Goal: Information Seeking & Learning: Learn about a topic

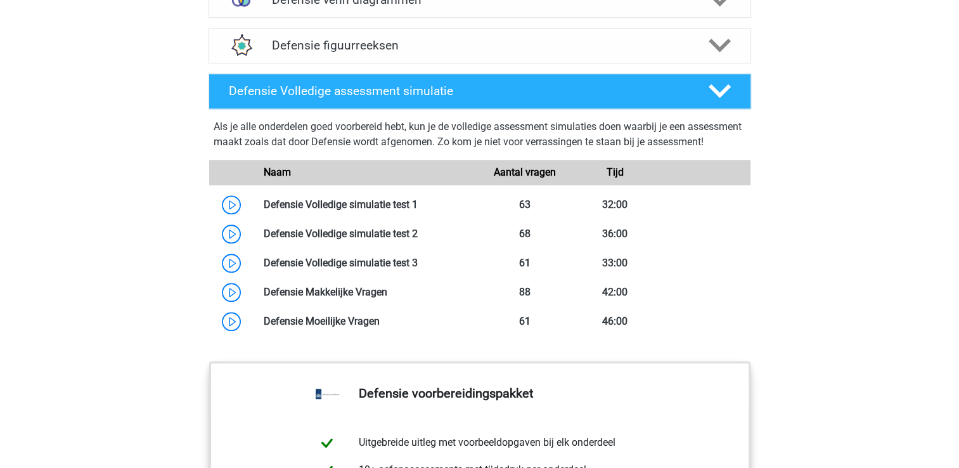
scroll to position [1105, 0]
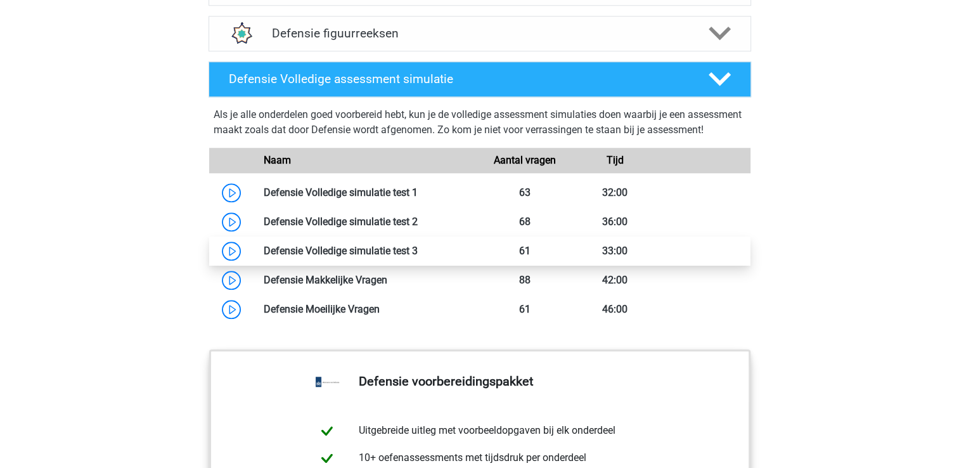
click at [418, 257] on link at bounding box center [418, 251] width 0 height 12
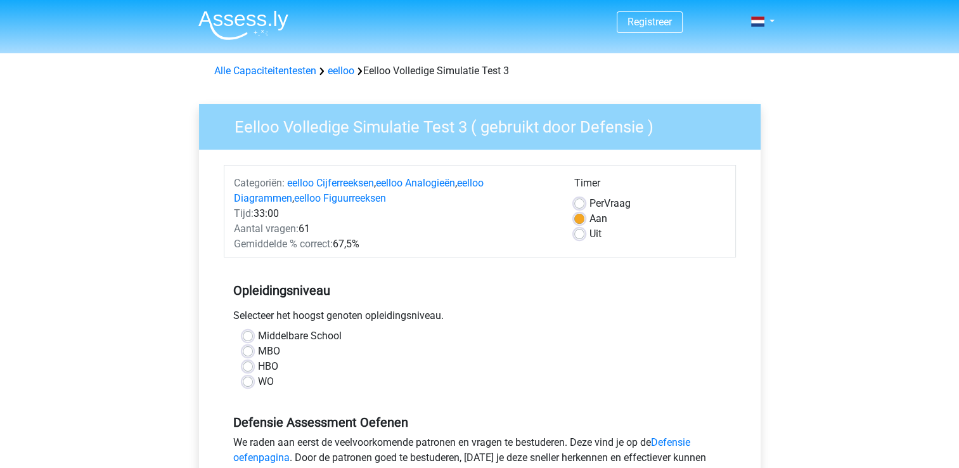
click at [590, 235] on label "Uit" at bounding box center [596, 233] width 12 height 15
click at [576, 235] on input "Uit" at bounding box center [579, 232] width 10 height 13
radio input "true"
click at [258, 351] on label "MBO" at bounding box center [269, 351] width 22 height 15
click at [249, 351] on input "MBO" at bounding box center [248, 350] width 10 height 13
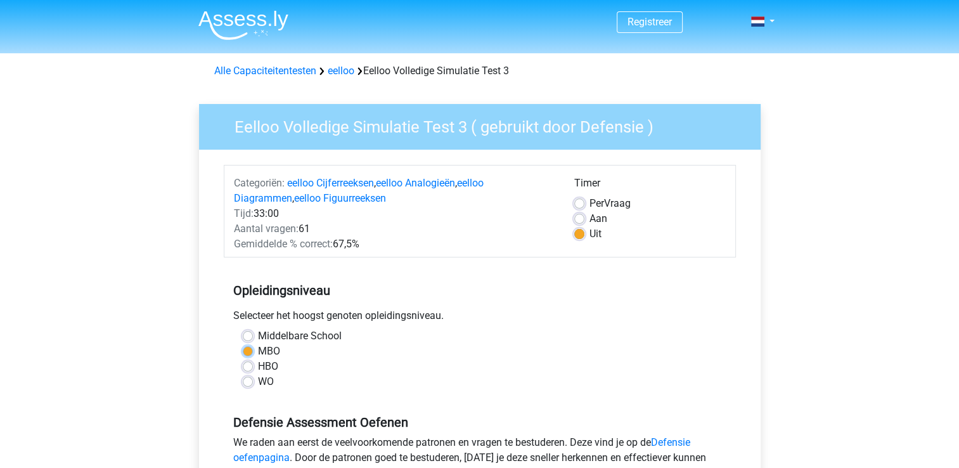
radio input "true"
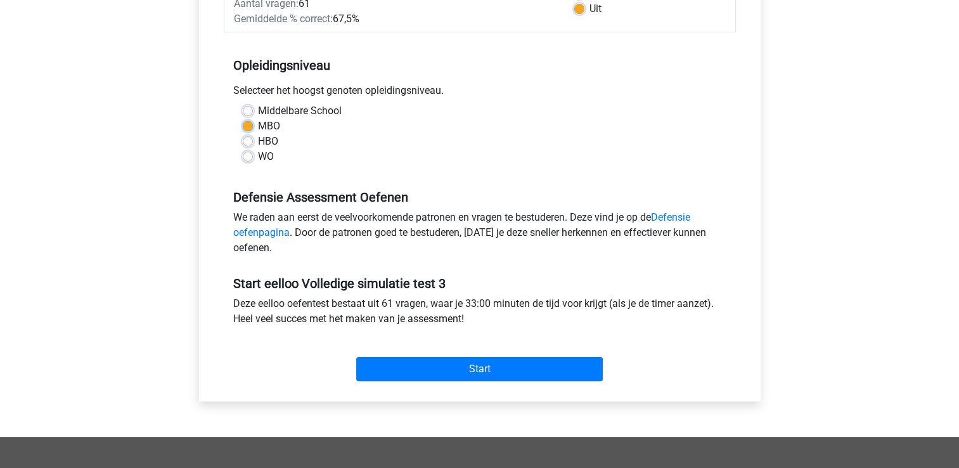
scroll to position [224, 0]
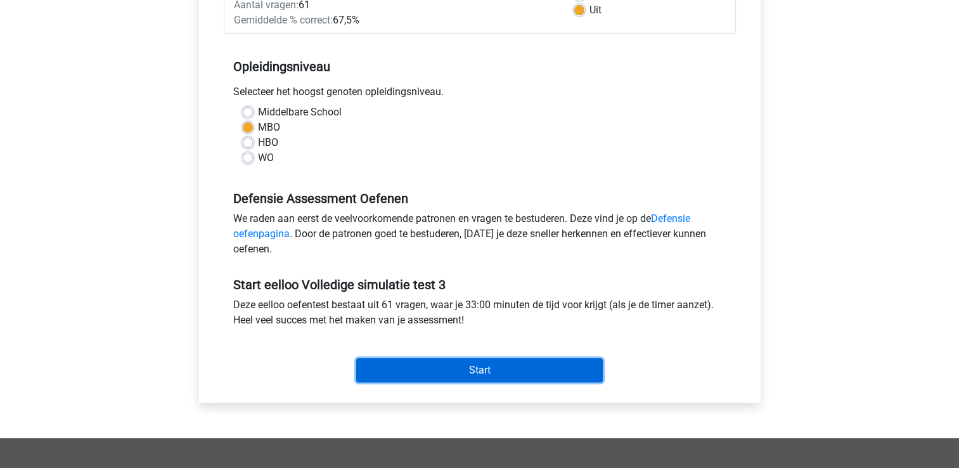
click at [512, 367] on input "Start" at bounding box center [479, 370] width 247 height 24
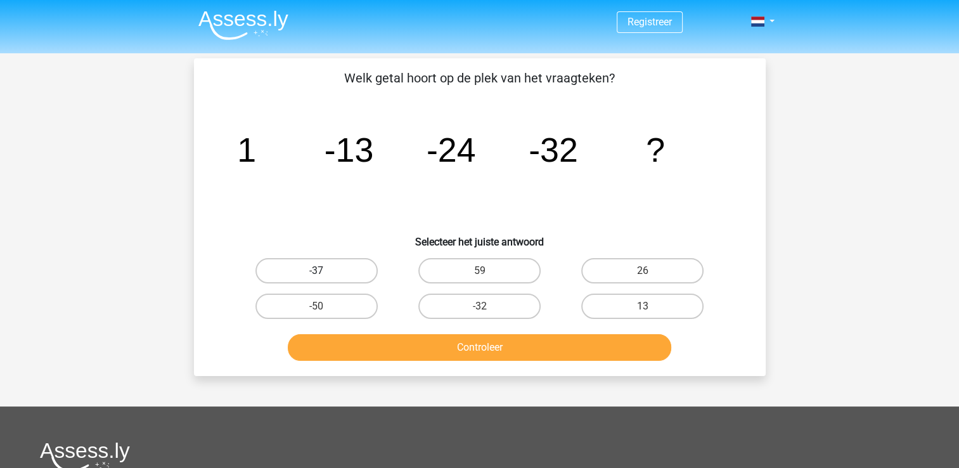
click at [327, 280] on label "-37" at bounding box center [317, 270] width 122 height 25
click at [325, 279] on input "-37" at bounding box center [320, 275] width 8 height 8
radio input "true"
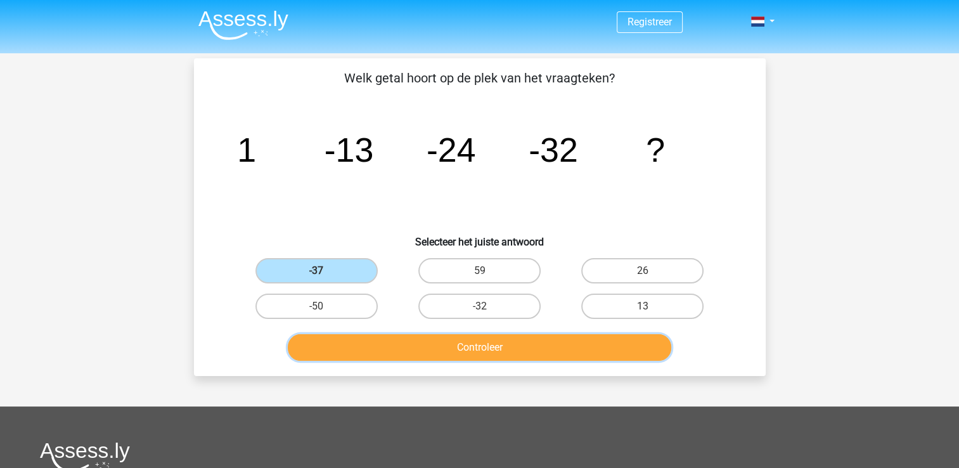
click at [443, 344] on button "Controleer" at bounding box center [480, 347] width 384 height 27
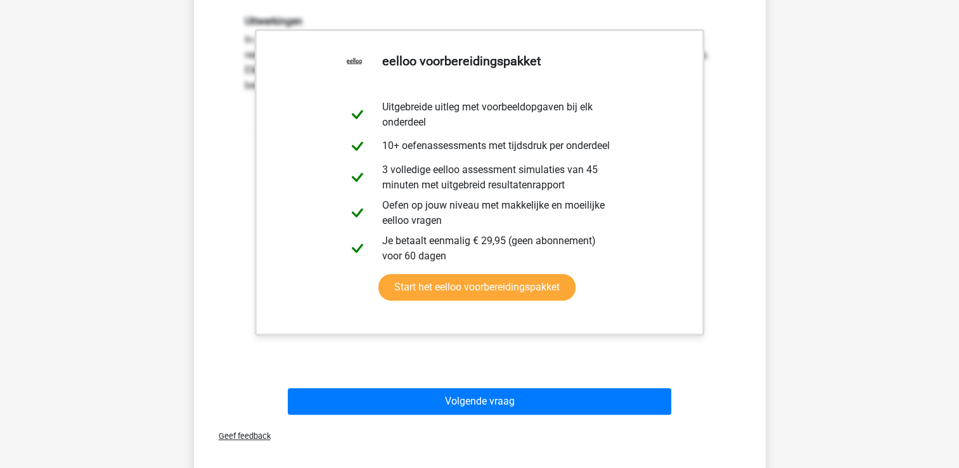
scroll to position [358, 0]
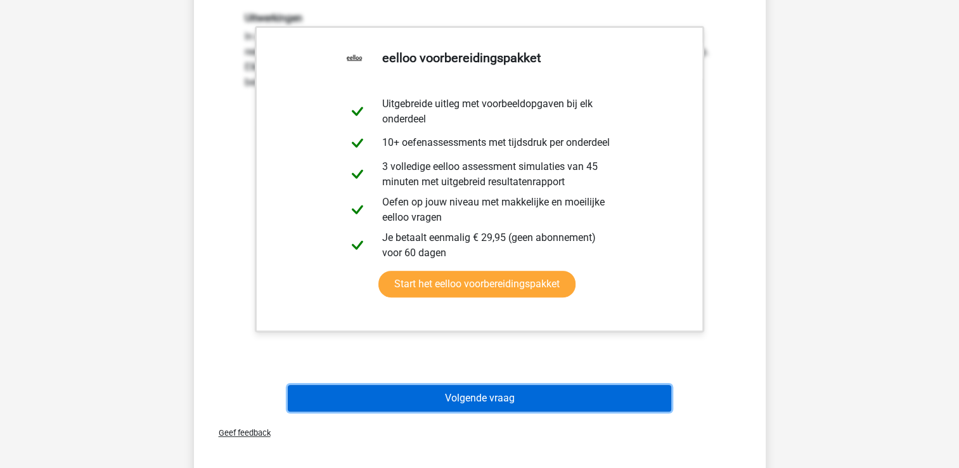
click at [588, 389] on button "Volgende vraag" at bounding box center [480, 398] width 384 height 27
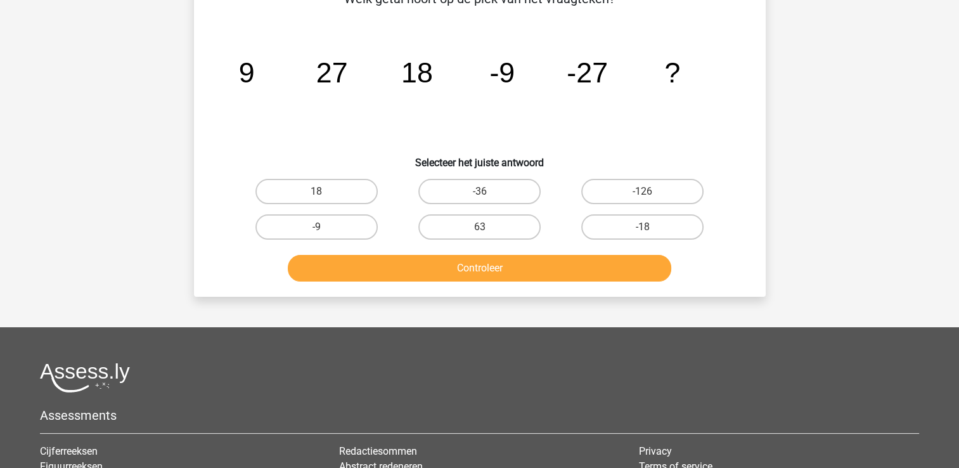
scroll to position [58, 0]
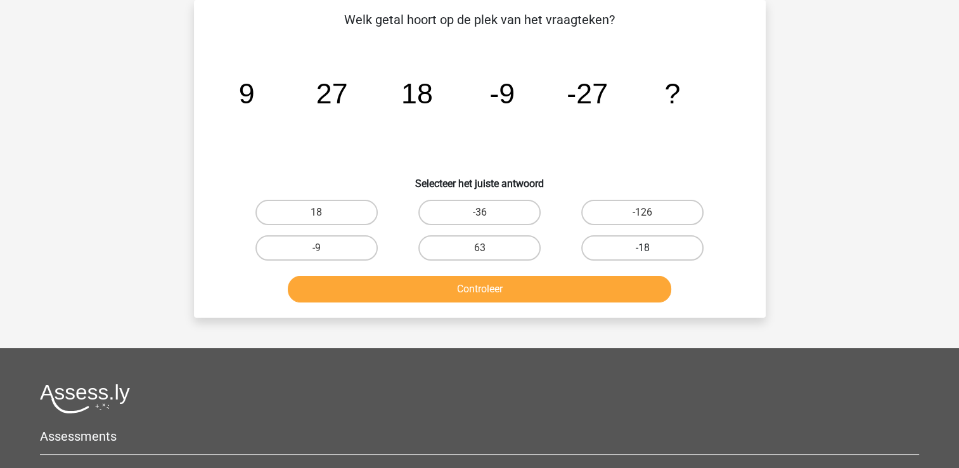
click at [640, 254] on label "-18" at bounding box center [642, 247] width 122 height 25
click at [643, 254] on input "-18" at bounding box center [647, 252] width 8 height 8
radio input "true"
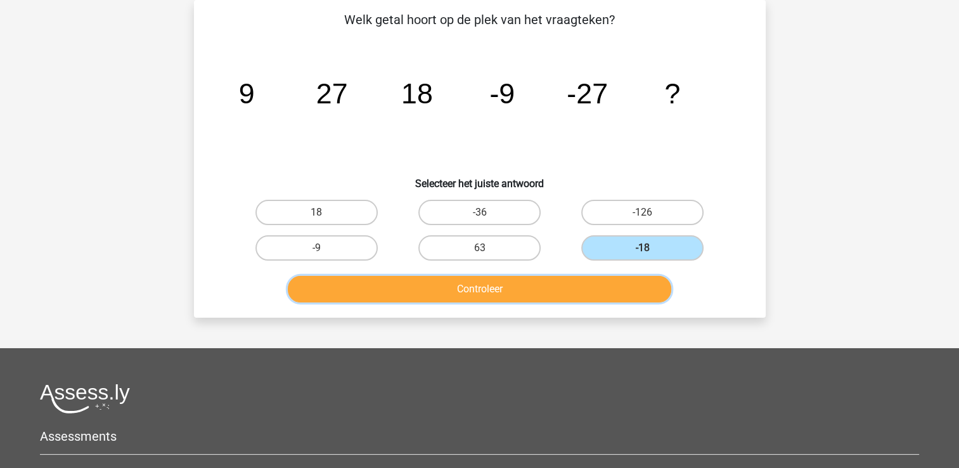
click at [591, 295] on button "Controleer" at bounding box center [480, 289] width 384 height 27
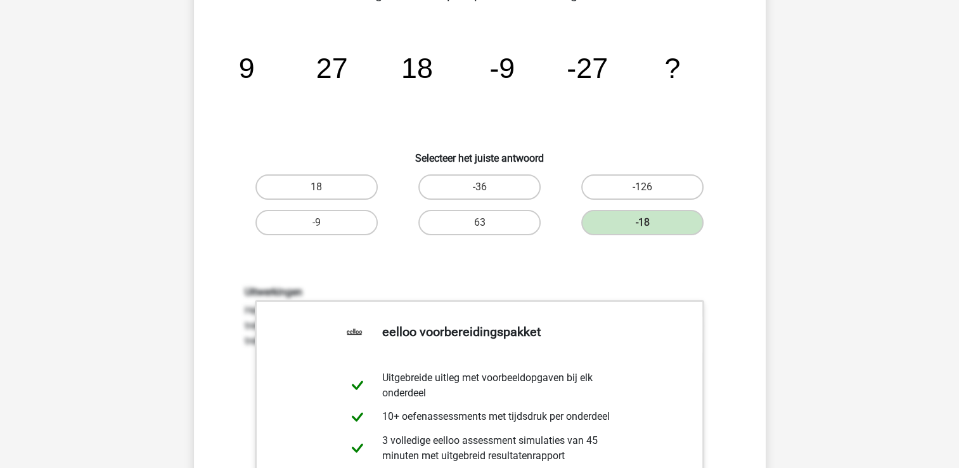
scroll to position [0, 0]
